Goal: Transaction & Acquisition: Purchase product/service

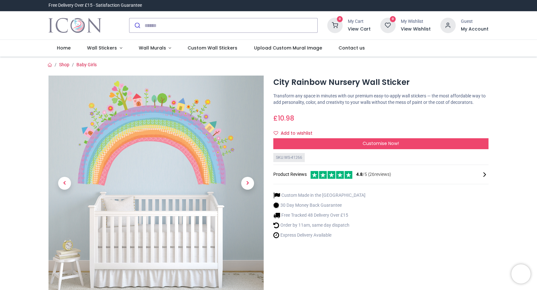
click at [481, 173] on icon at bounding box center [485, 175] width 8 height 8
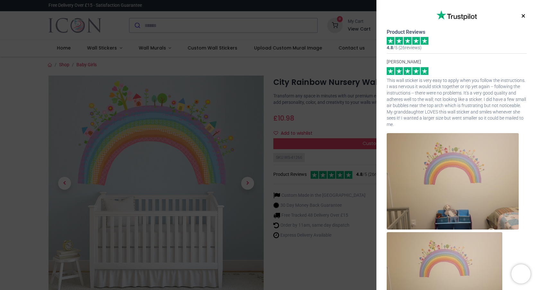
click at [519, 16] on button "×" at bounding box center [523, 16] width 8 height 12
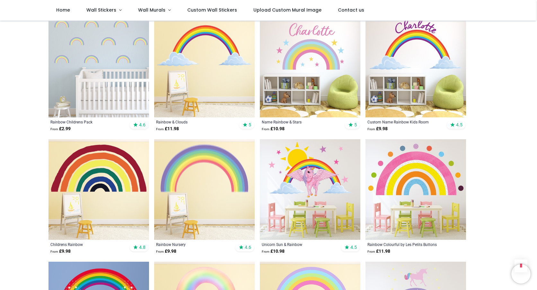
scroll to position [440, 0]
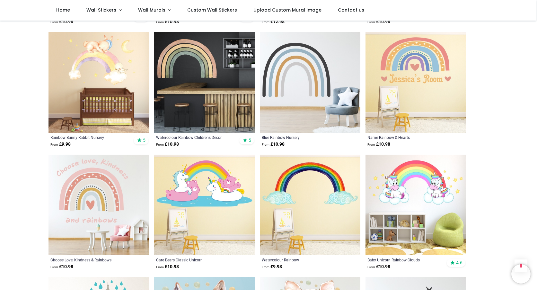
scroll to position [1468, 0]
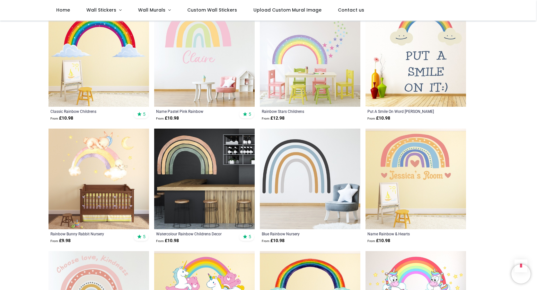
scroll to position [1082, 0]
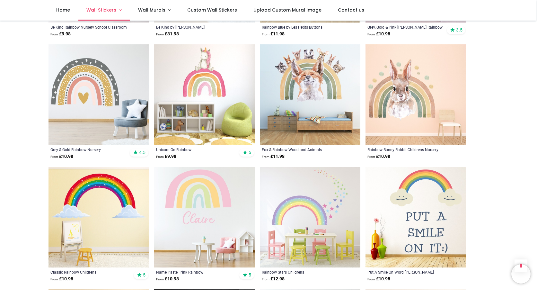
click at [94, 10] on span "Wall Stickers" at bounding box center [101, 10] width 30 height 6
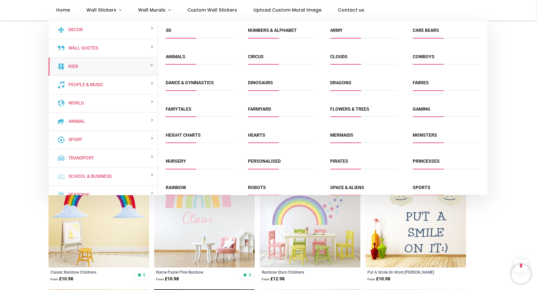
scroll to position [61, 0]
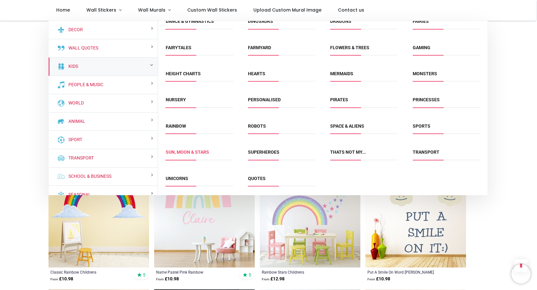
click at [183, 151] on link "Sun, Moon & Stars" at bounding box center [187, 151] width 43 height 5
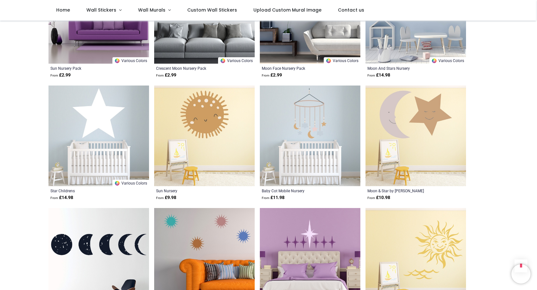
scroll to position [739, 0]
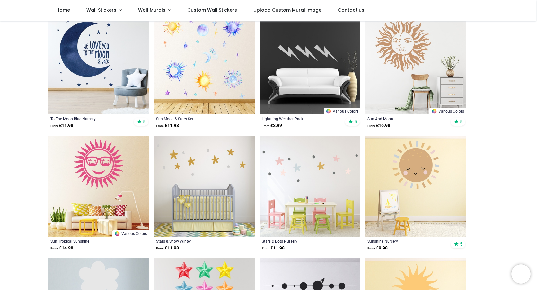
scroll to position [128, 0]
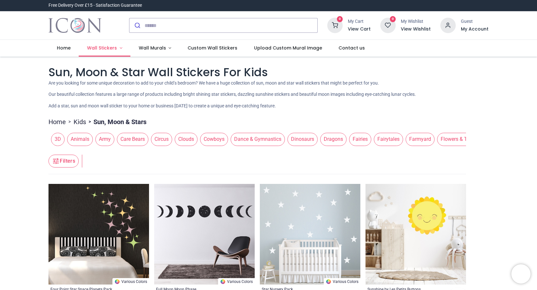
click at [110, 48] on span "Wall Stickers" at bounding box center [102, 48] width 30 height 6
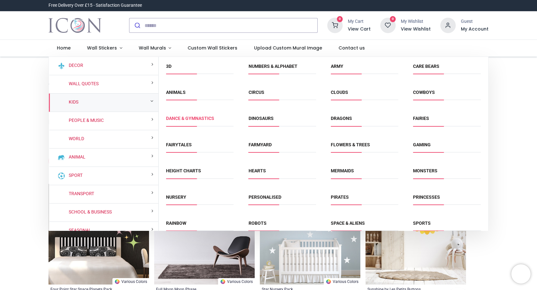
scroll to position [61, 0]
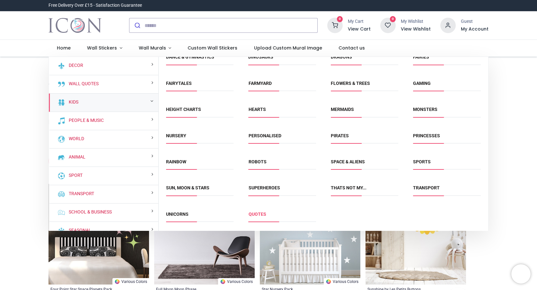
click at [255, 211] on link "Quotes" at bounding box center [258, 213] width 18 height 5
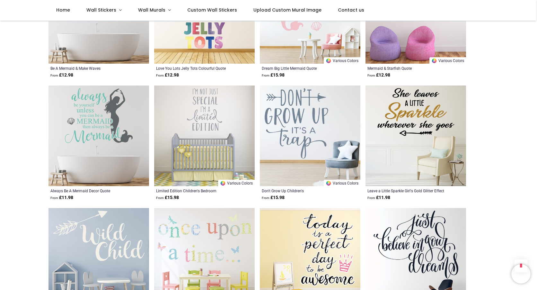
scroll to position [803, 0]
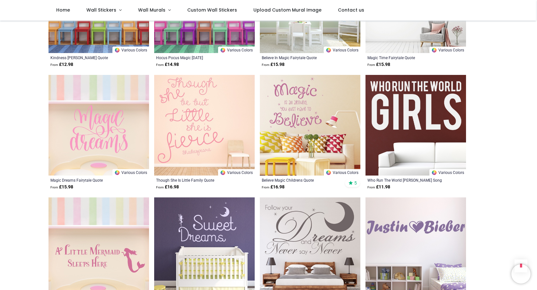
scroll to position [1573, 0]
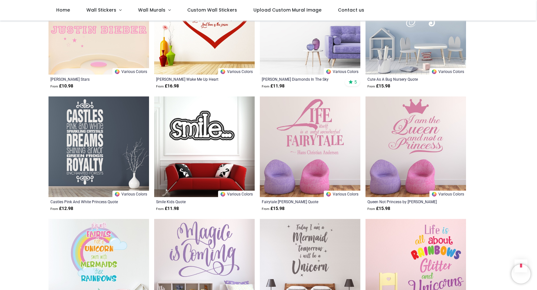
scroll to position [2440, 0]
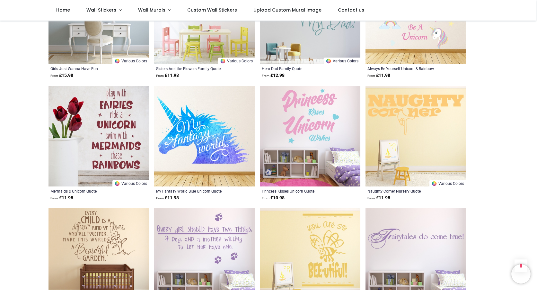
scroll to position [3339, 0]
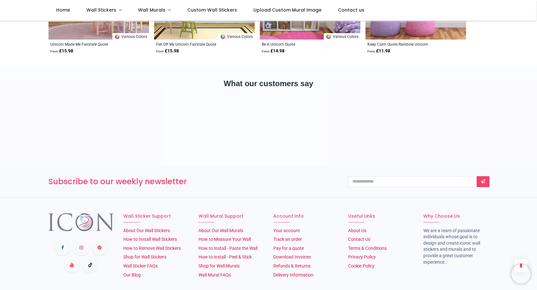
scroll to position [3778, 0]
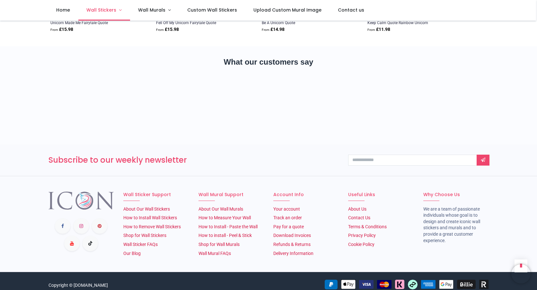
click at [92, 13] on link "Wall Stickers" at bounding box center [104, 10] width 52 height 21
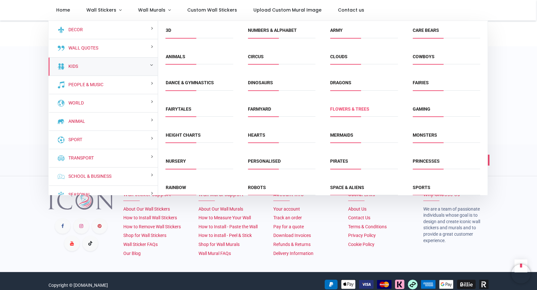
click at [354, 111] on link "Flowers & Trees" at bounding box center [349, 108] width 39 height 5
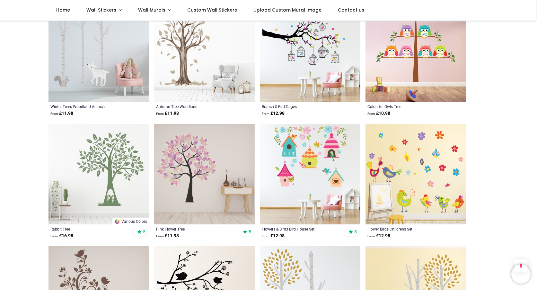
scroll to position [546, 0]
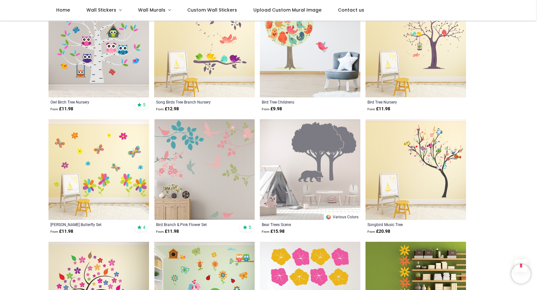
scroll to position [1284, 0]
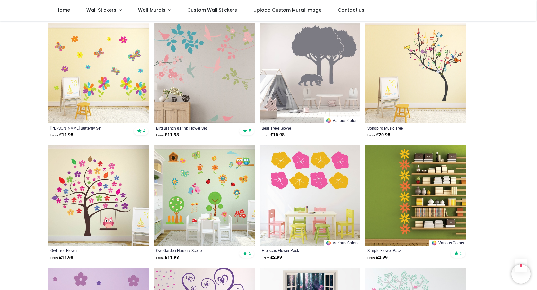
scroll to position [1156, 0]
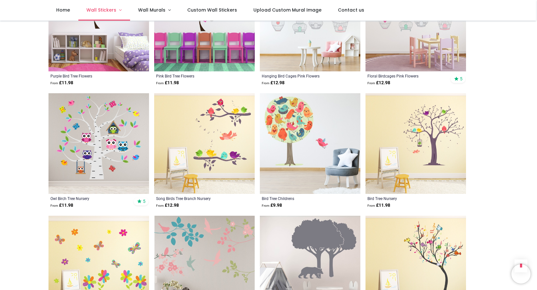
click at [101, 10] on span "Wall Stickers" at bounding box center [101, 10] width 30 height 6
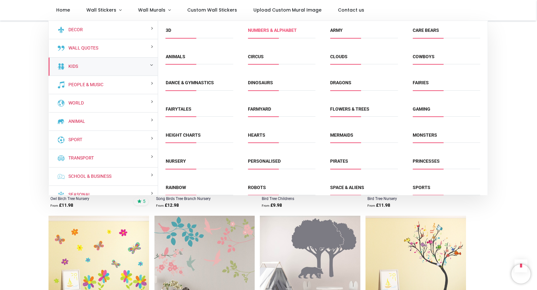
click at [281, 31] on link "Numbers & Alphabet" at bounding box center [272, 30] width 49 height 5
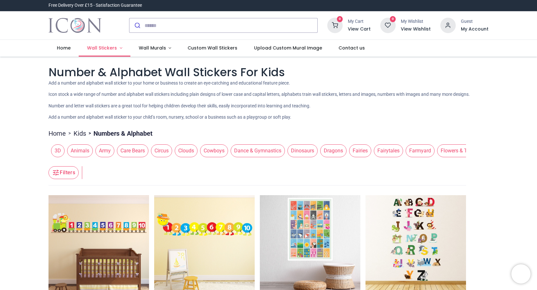
click at [105, 48] on span "Wall Stickers" at bounding box center [102, 48] width 30 height 6
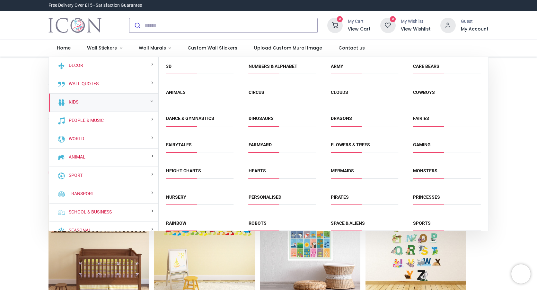
click at [349, 93] on span "Clouds" at bounding box center [364, 94] width 67 height 11
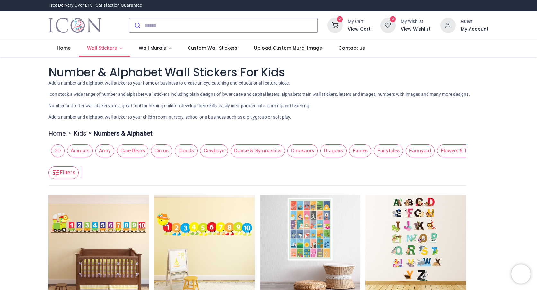
click at [116, 49] on span "Wall Stickers" at bounding box center [102, 48] width 31 height 6
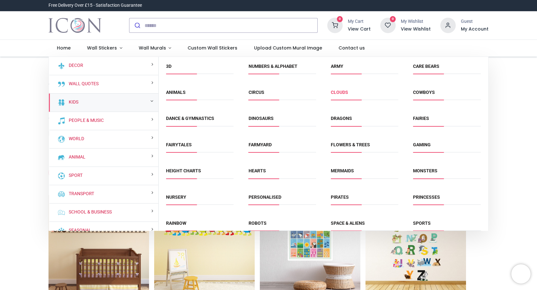
click at [331, 94] on link "Clouds" at bounding box center [339, 92] width 17 height 5
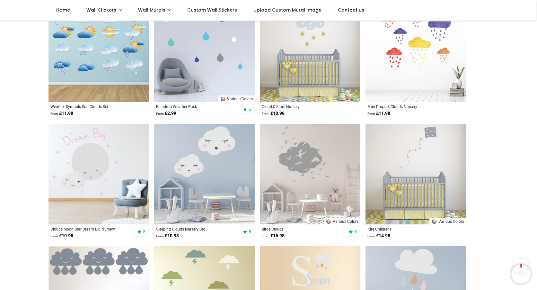
scroll to position [610, 0]
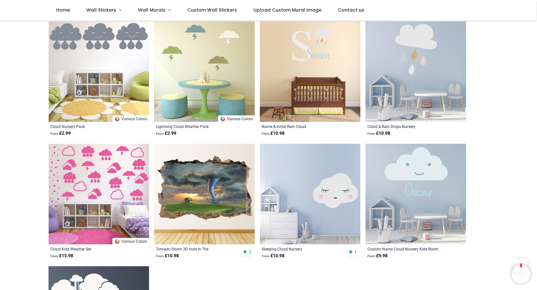
scroll to position [867, 0]
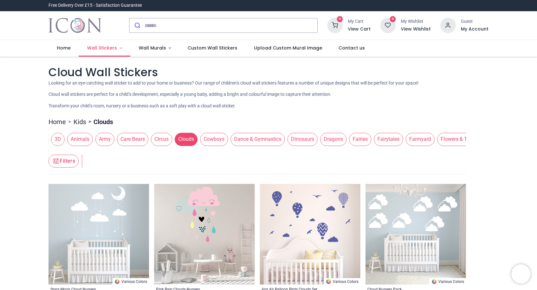
click at [121, 47] on link "Wall Stickers" at bounding box center [105, 48] width 52 height 17
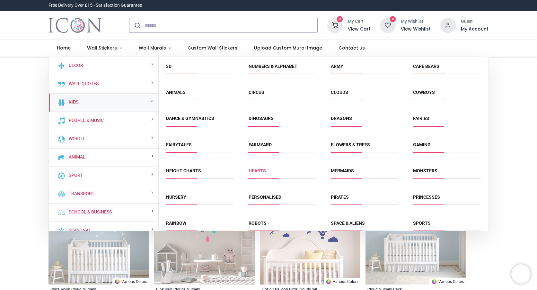
click at [254, 171] on link "Hearts" at bounding box center [257, 170] width 17 height 5
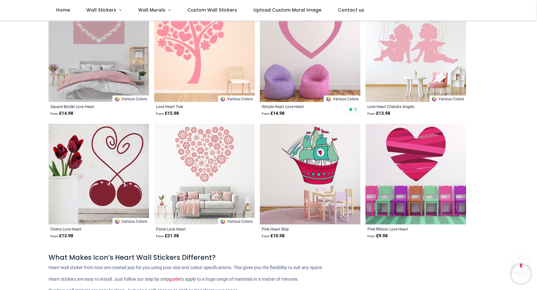
scroll to position [610, 0]
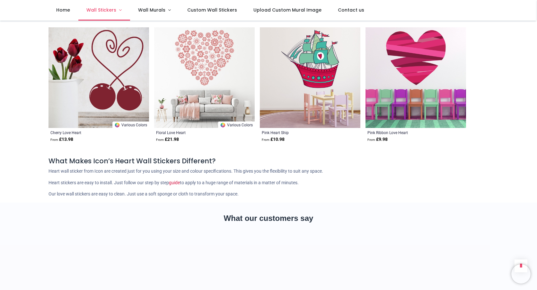
click at [104, 17] on link "Wall Stickers" at bounding box center [104, 10] width 52 height 21
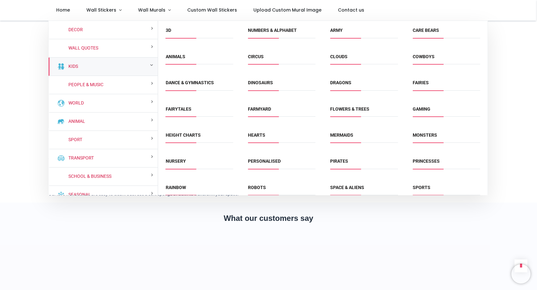
scroll to position [61, 0]
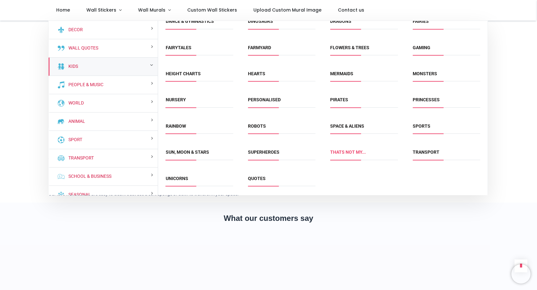
click at [342, 151] on link "Thats Not My..." at bounding box center [348, 151] width 36 height 5
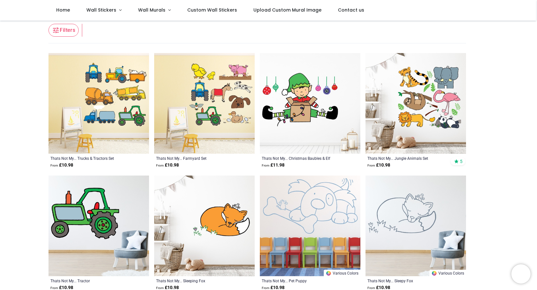
scroll to position [83, 0]
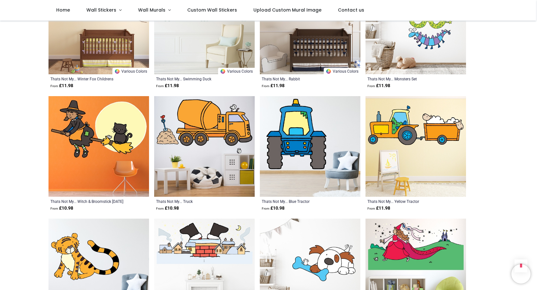
scroll to position [661, 0]
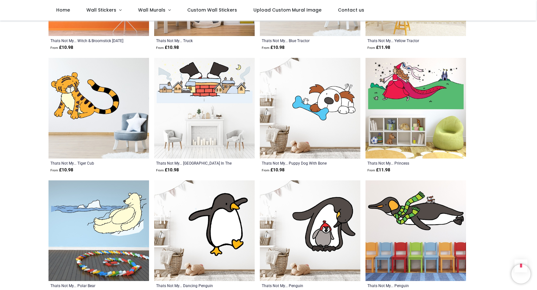
scroll to position [918, 0]
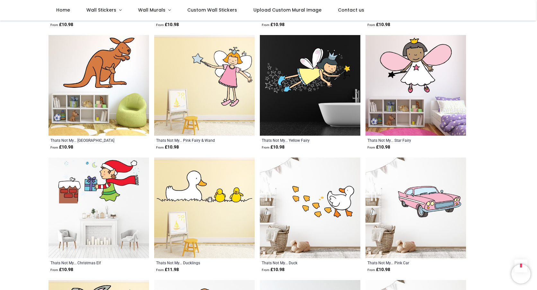
scroll to position [2010, 0]
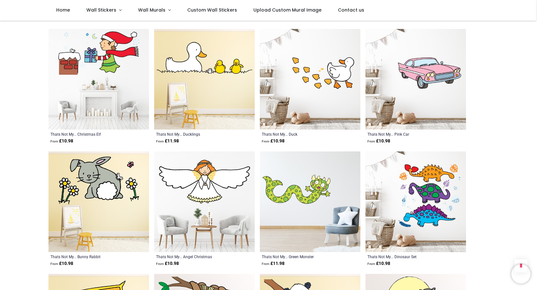
scroll to position [1882, 0]
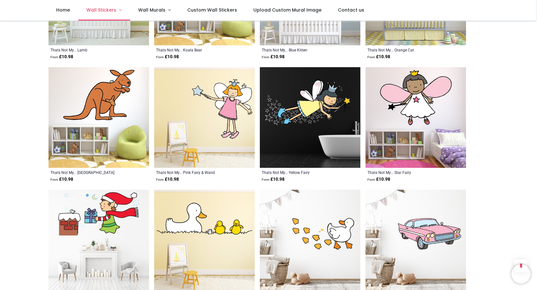
click at [101, 12] on span "Wall Stickers" at bounding box center [101, 10] width 30 height 6
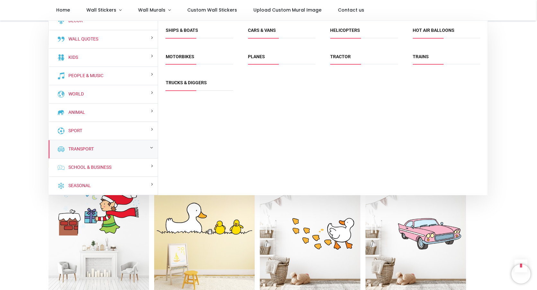
scroll to position [0, 0]
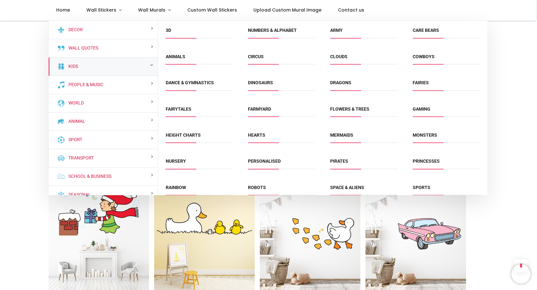
click at [188, 188] on span "Rainbow" at bounding box center [199, 189] width 67 height 11
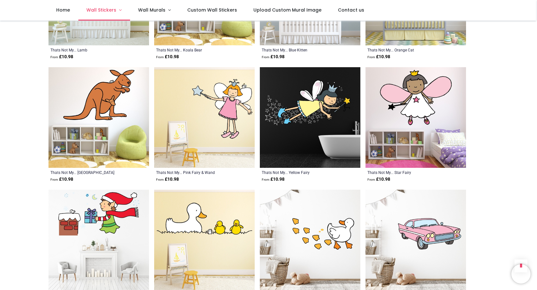
click at [107, 9] on span "Wall Stickers" at bounding box center [101, 10] width 30 height 6
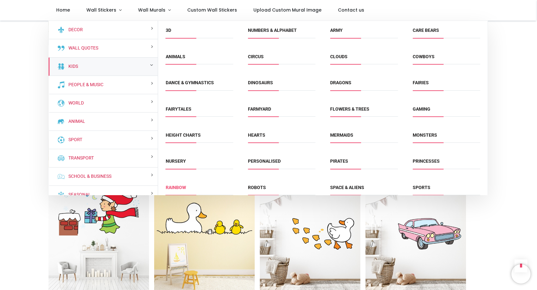
click at [173, 185] on link "Rainbow" at bounding box center [176, 187] width 20 height 5
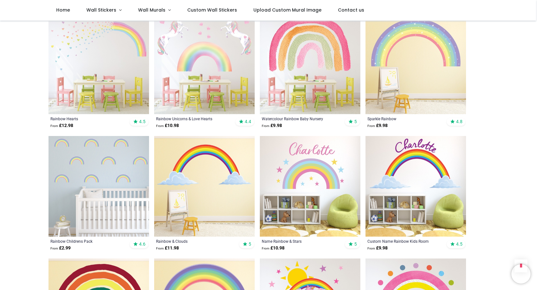
scroll to position [353, 0]
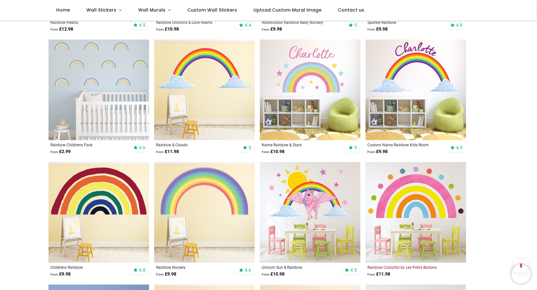
click at [422, 269] on div "Rainbow Colourful by Les Petits Buttons" at bounding box center [405, 266] width 77 height 5
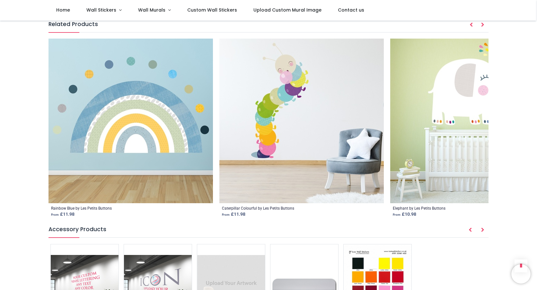
scroll to position [867, 0]
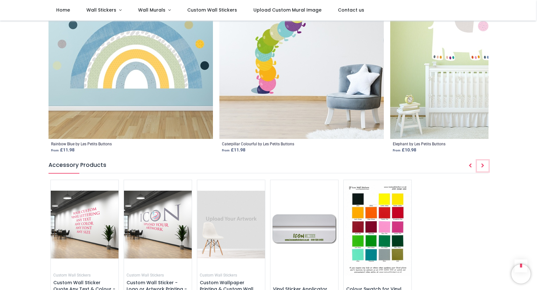
click at [480, 160] on button "Next" at bounding box center [483, 165] width 12 height 11
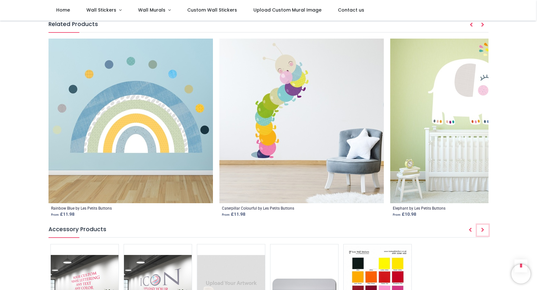
click at [482, 227] on icon "Next" at bounding box center [482, 229] width 3 height 4
click at [483, 227] on icon "Next" at bounding box center [482, 229] width 3 height 4
click at [295, 162] on img at bounding box center [301, 121] width 164 height 164
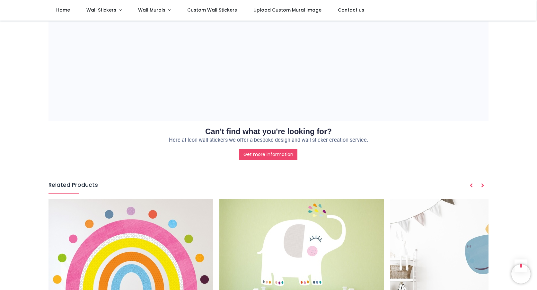
scroll to position [835, 0]
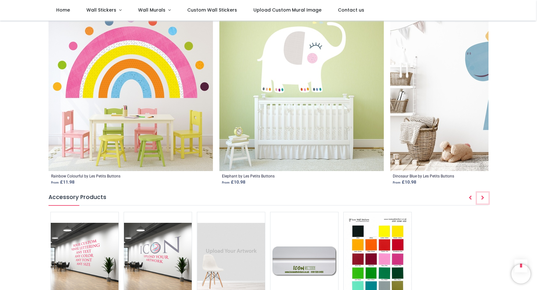
click at [483, 195] on icon "Next" at bounding box center [482, 197] width 3 height 4
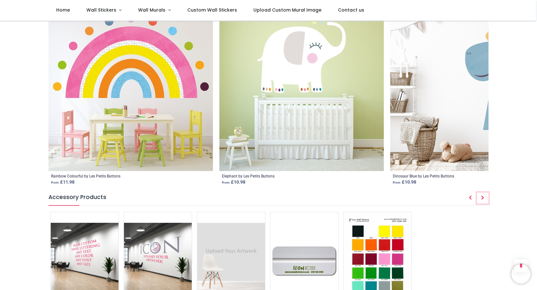
click at [483, 195] on icon "Next" at bounding box center [482, 197] width 3 height 4
click at [142, 119] on img at bounding box center [130, 88] width 164 height 164
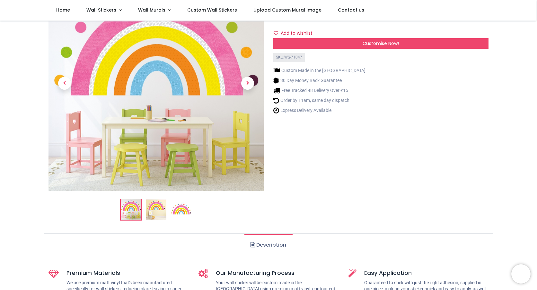
scroll to position [96, 0]
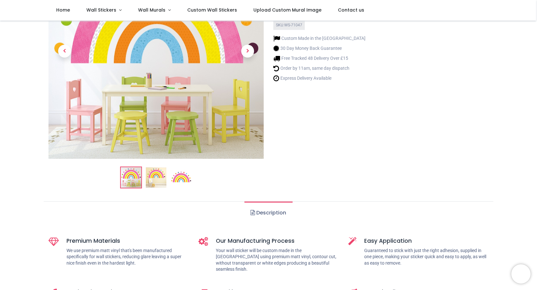
click at [161, 181] on img at bounding box center [156, 177] width 21 height 21
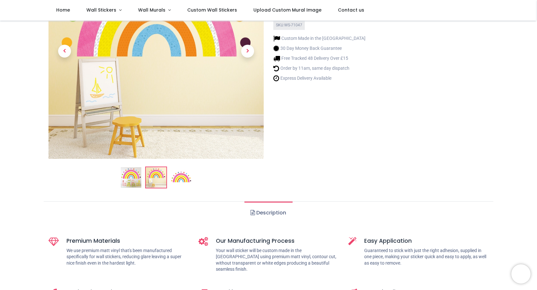
scroll to position [32, 0]
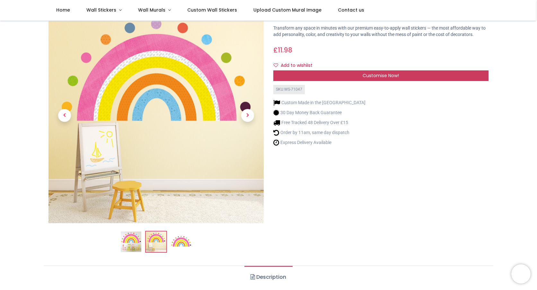
click at [374, 75] on span "Customise Now!" at bounding box center [381, 75] width 36 height 6
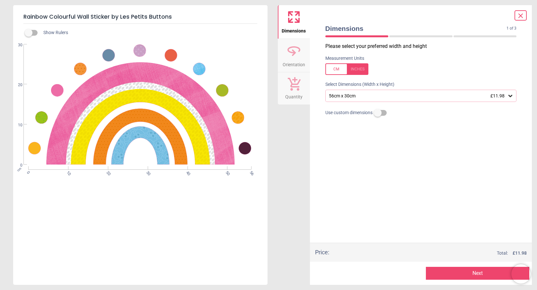
click at [395, 94] on div "56cm x 30cm £11.98" at bounding box center [417, 95] width 179 height 5
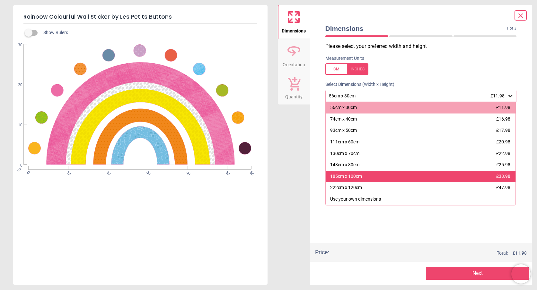
click at [347, 177] on div "185cm x 100cm" at bounding box center [346, 176] width 32 height 6
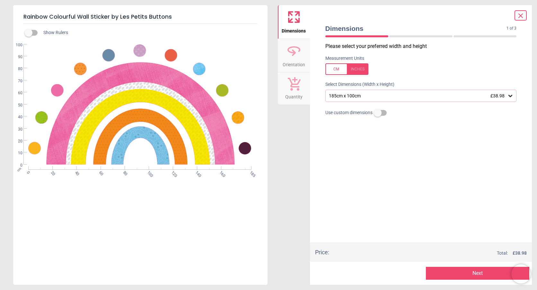
click at [460, 274] on button "Next" at bounding box center [477, 273] width 103 height 13
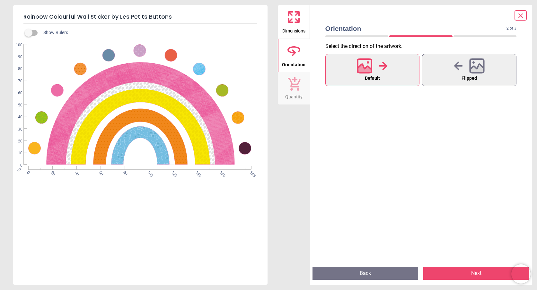
click at [460, 274] on button "Next" at bounding box center [476, 273] width 106 height 13
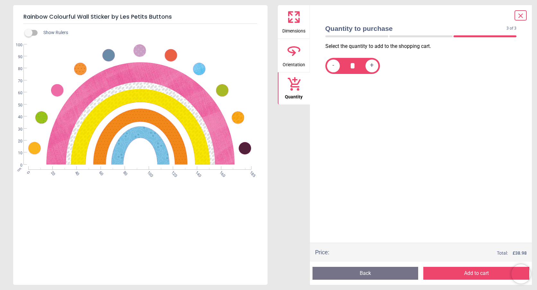
click at [460, 274] on button "Add to cart" at bounding box center [476, 273] width 106 height 13
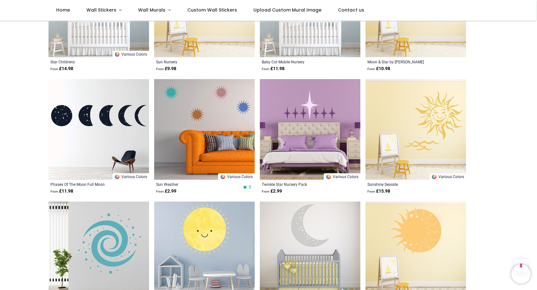
scroll to position [899, 0]
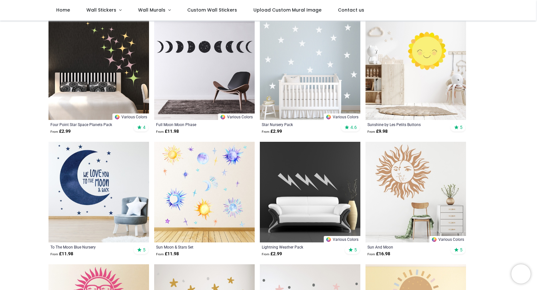
scroll to position [97, 0]
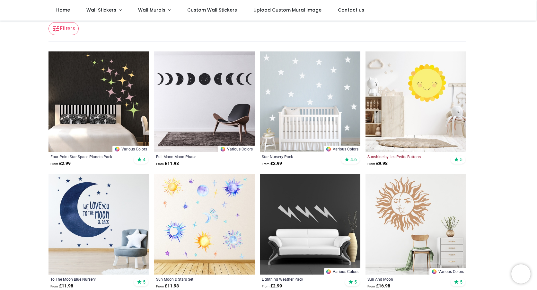
click at [391, 157] on div "Sunshine by Les Petits Buttons" at bounding box center [405, 156] width 77 height 5
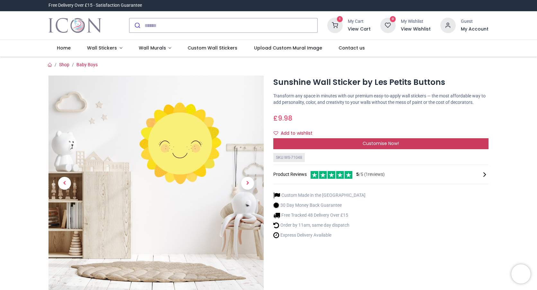
click at [382, 146] on span "Customise Now!" at bounding box center [381, 143] width 36 height 6
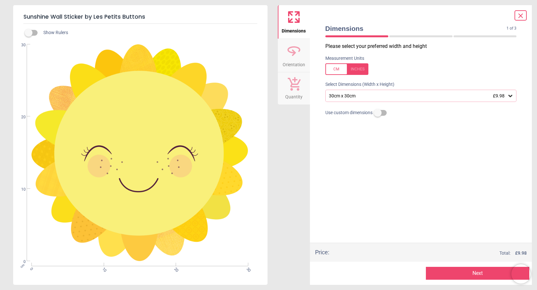
click at [511, 96] on icon at bounding box center [510, 95] width 6 height 6
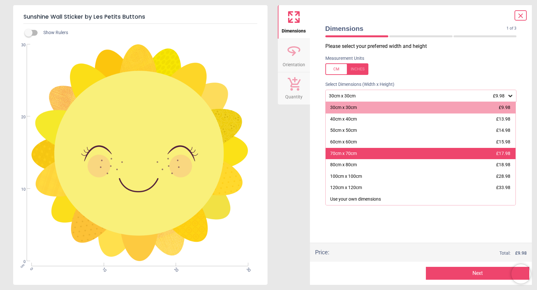
click at [495, 156] on div "70cm x 70cm £17.98" at bounding box center [421, 154] width 190 height 12
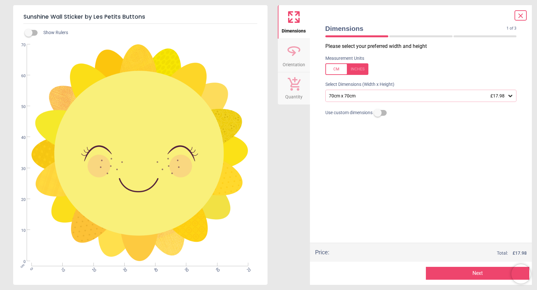
click at [480, 273] on button "Next" at bounding box center [477, 273] width 103 height 13
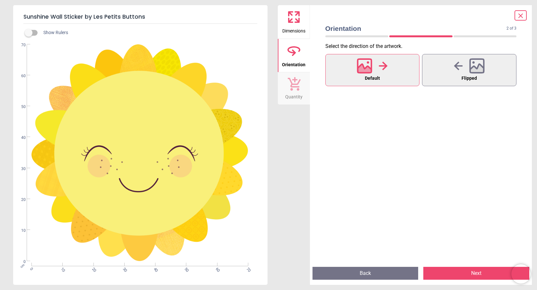
click at [480, 273] on button "Next" at bounding box center [476, 273] width 106 height 13
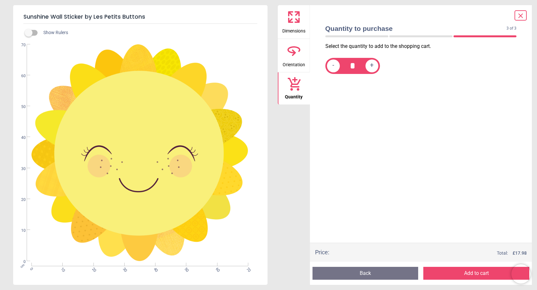
click at [480, 273] on button "Add to cart" at bounding box center [476, 273] width 106 height 13
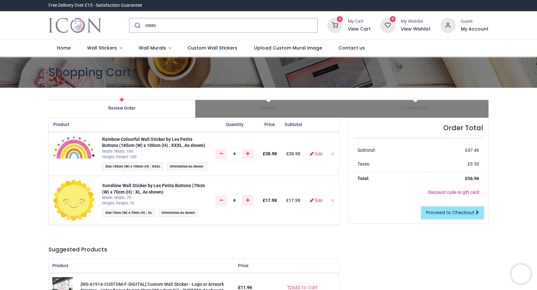
click at [452, 209] on span "Proceed to Checkout" at bounding box center [450, 212] width 48 height 6
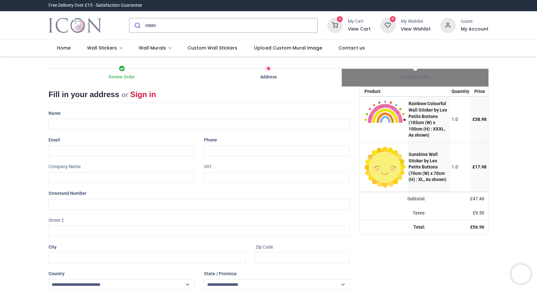
select select "***"
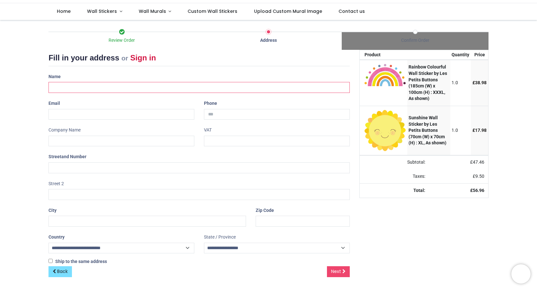
click at [119, 90] on input "text" at bounding box center [198, 87] width 301 height 11
type input "******"
click at [151, 116] on input "email" at bounding box center [121, 114] width 146 height 11
click at [78, 115] on input "**********" at bounding box center [121, 114] width 146 height 11
click at [75, 113] on input "**********" at bounding box center [121, 114] width 146 height 11
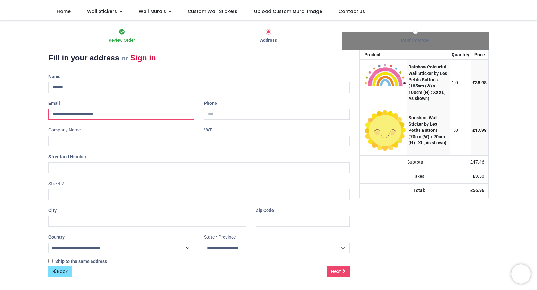
type input "**********"
click at [217, 115] on input "tel" at bounding box center [277, 114] width 146 height 11
type input "**********"
click at [106, 168] on input "text" at bounding box center [198, 167] width 301 height 11
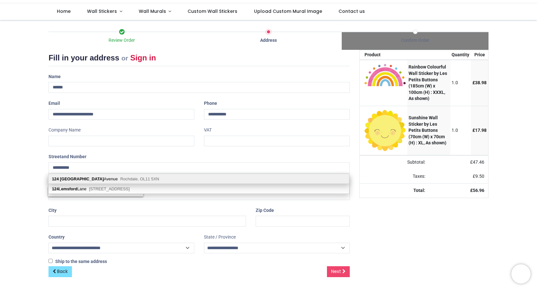
click at [105, 176] on div "124 Elmsfield Avenue Rochdale, OL11 5XN" at bounding box center [198, 179] width 301 height 10
type input "**********"
type input "********"
select select "***"
type input "********"
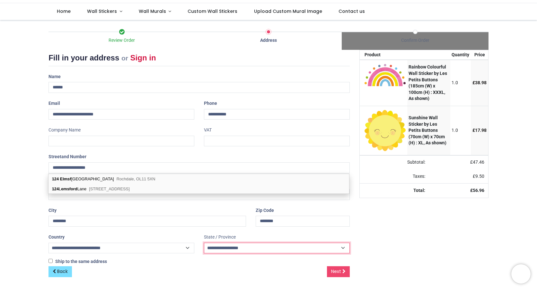
click at [293, 248] on select "**********" at bounding box center [277, 247] width 146 height 11
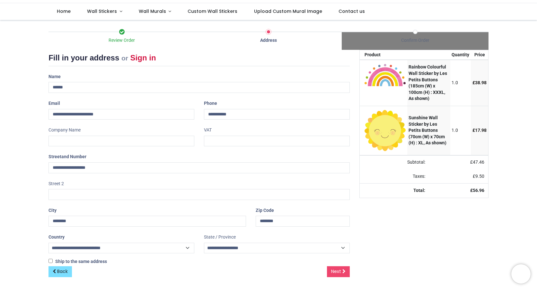
click at [378, 264] on div "Your order: £ 56.96 Product Quantity Price Rainbow Colourful Wall Sticker by Le…" at bounding box center [423, 168] width 139 height 237
click at [333, 270] on span "Next" at bounding box center [336, 271] width 10 height 6
